Goal: Complete application form

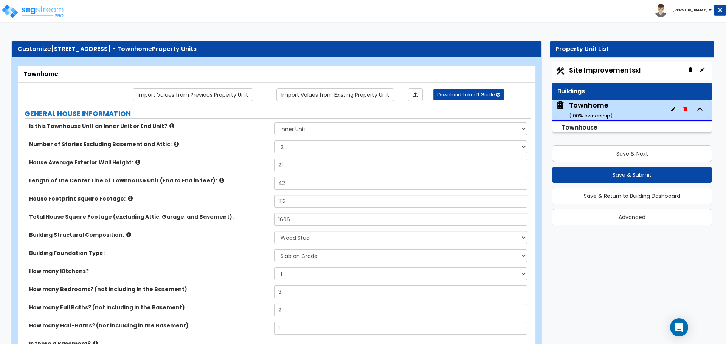
select select "1"
select select "2"
select select "7"
select select "2"
select select "1"
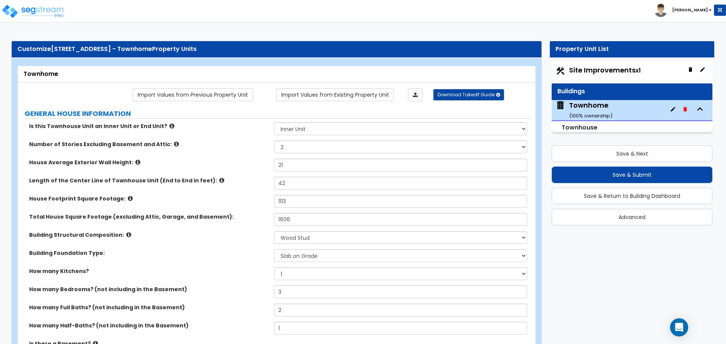
select select "2"
select select "3"
select select "7"
select select "4"
select select "3"
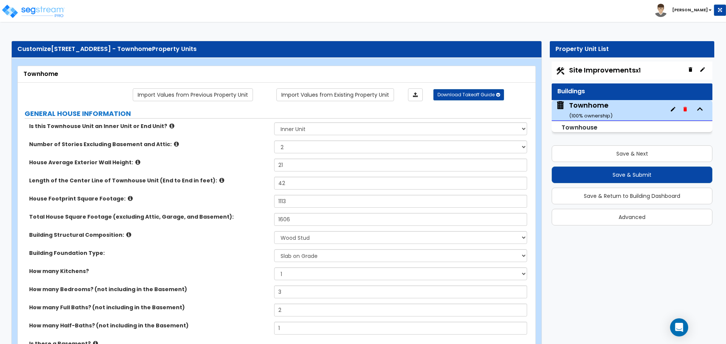
select select "1"
select select "2"
select select "1"
select select "2"
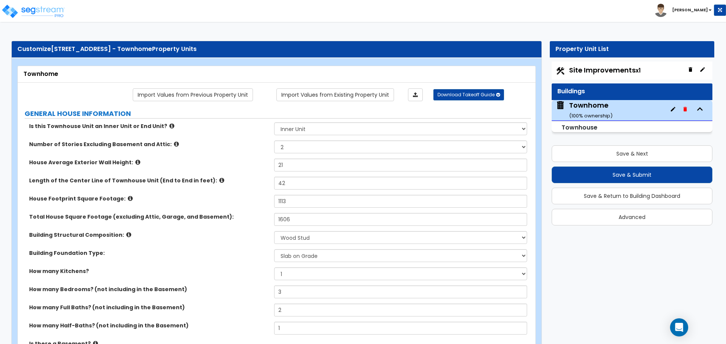
select select "5"
select select "1"
select select "2"
select select "1"
select select "2"
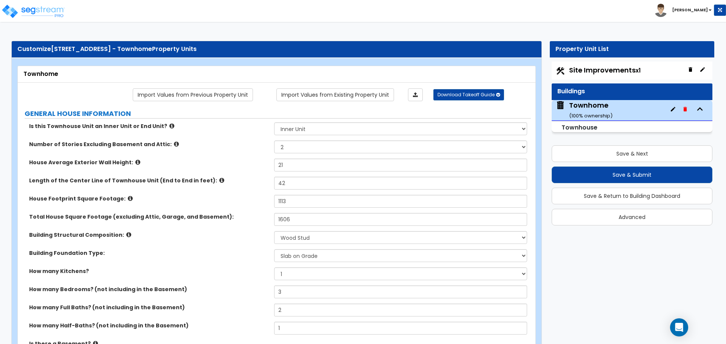
select select "1"
select select "5"
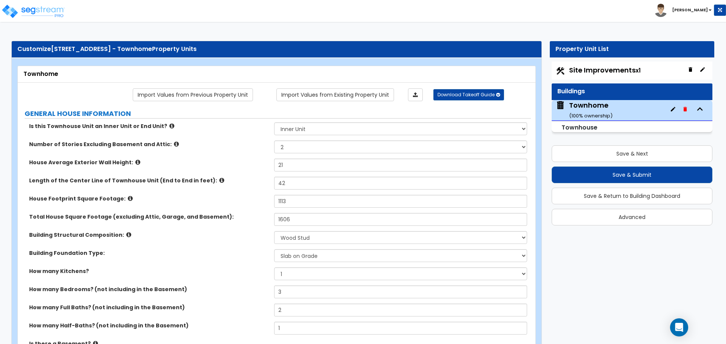
select select "5"
select select "1"
select select "3"
select select "1"
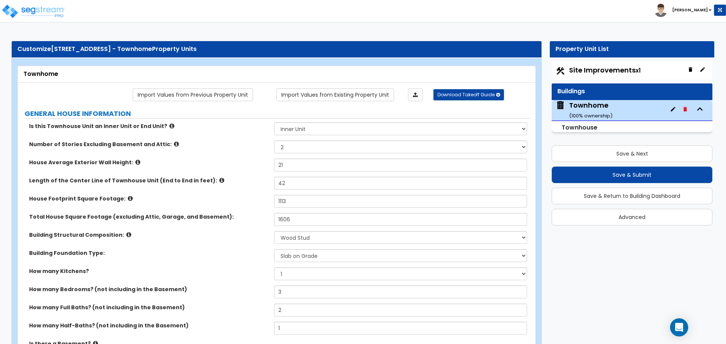
select select "1"
select select "5"
select select "2"
select select "3"
select select "6"
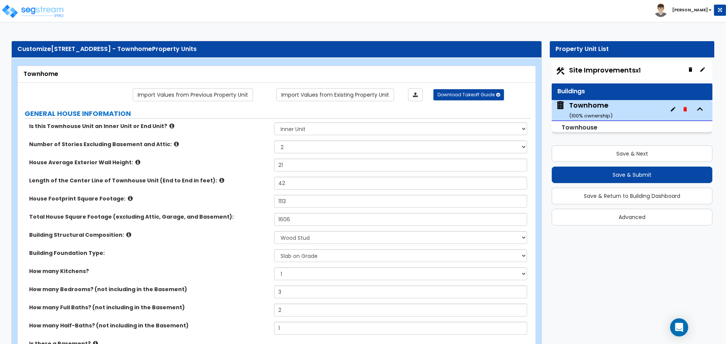
select select "1"
select select "2"
select select "1"
select select "3"
select select "6"
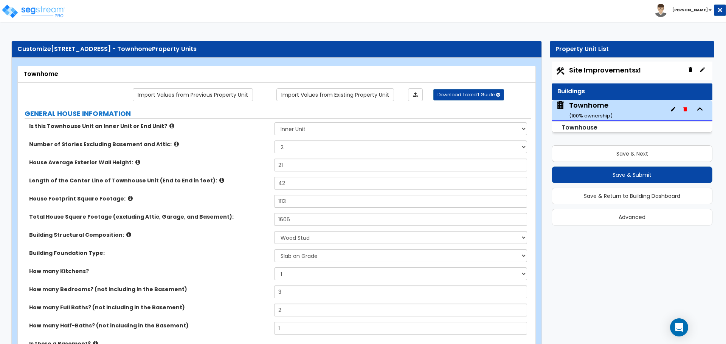
select select "1"
select select "2"
select select "3"
select select "2"
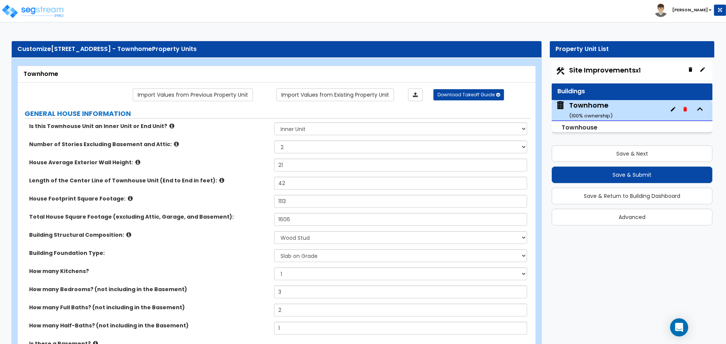
select select "1"
select select "2"
select select "1"
select select "2"
select select "1"
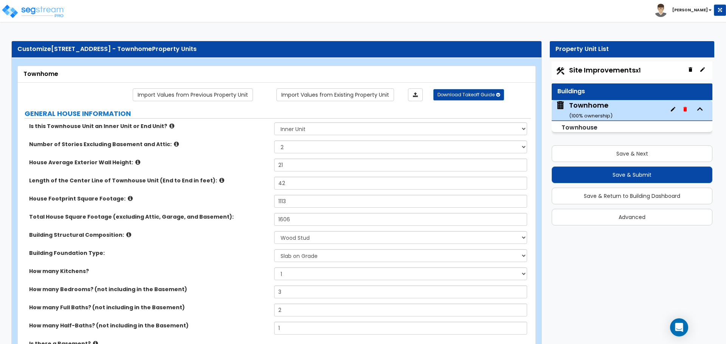
select select "2"
select select "5"
select select "1"
select select "2"
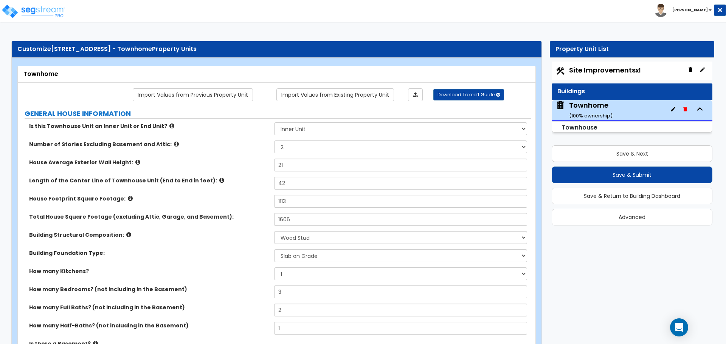
select select "2"
select select "3"
select select "6"
select select "2"
select select "6"
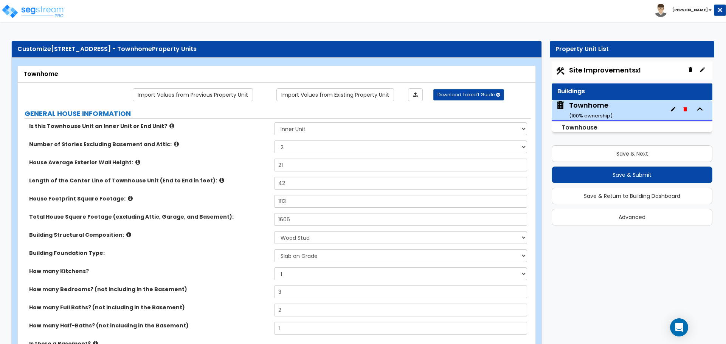
select select "3"
select select "1"
select select "2"
select select "1"
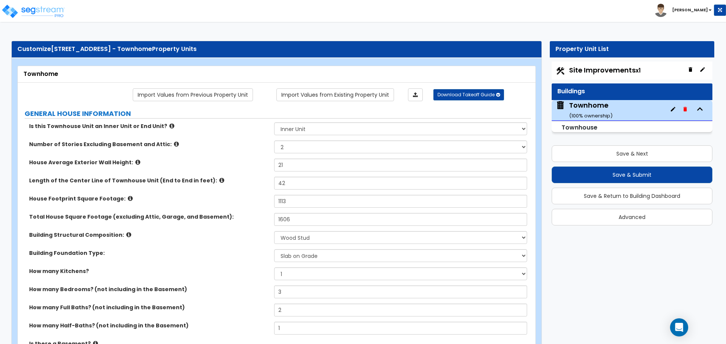
select select "1"
select select "2"
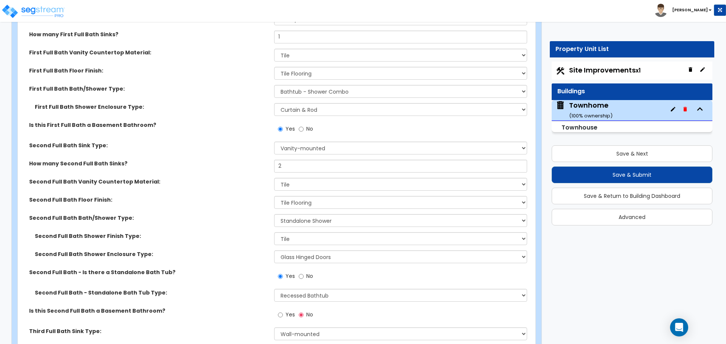
scroll to position [2079, 0]
